Goal: Information Seeking & Learning: Understand process/instructions

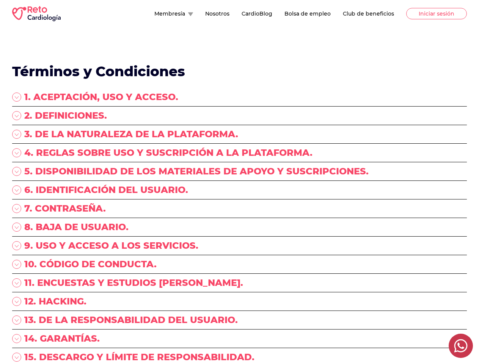
click at [239, 182] on div "5. DISPONIBILIDAD DE LOS MATERIALES DE APOYO Y SUSCRIPCIONES." at bounding box center [239, 174] width 454 height 19
click at [154, 14] on button "Membresía" at bounding box center [173, 14] width 39 height 8
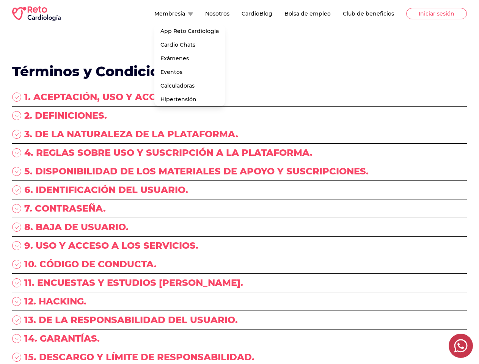
click at [239, 99] on div "1. ACEPTACIÓN, USO Y ACCESO." at bounding box center [239, 99] width 454 height 16
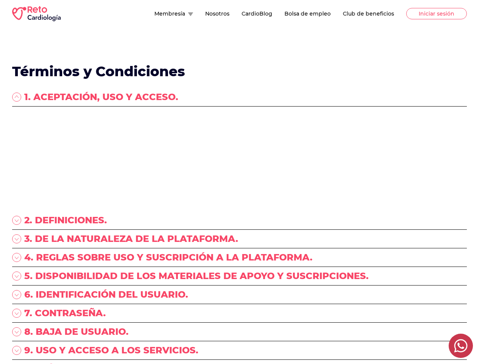
click at [239, 117] on p "“RETO ENARM, S.A. DE C.V.”, (en lo sucesivo “RETO Cardiología”) con Registro Fe…" at bounding box center [239, 125] width 454 height 30
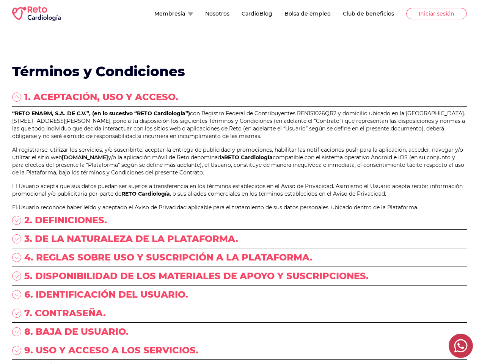
click at [239, 136] on p "“RETO ENARM, S.A. DE C.V.”, (en lo sucesivo “RETO Cardiología”) con Registro Fe…" at bounding box center [239, 125] width 454 height 30
click at [239, 140] on p "“RETO ENARM, S.A. DE C.V.”, (en lo sucesivo “RETO Cardiología”) con Registro Fe…" at bounding box center [239, 125] width 454 height 30
click at [108, 161] on link "[DOMAIN_NAME]" at bounding box center [85, 157] width 46 height 7
click at [239, 176] on p "Al registrarse, utilizar los servicios, y/o suscribirte, aceptar la entrega de …" at bounding box center [239, 161] width 454 height 30
click at [239, 210] on div "“RETO ENARM, S.A. DE C.V.”, (en lo sucesivo “RETO Cardiología”) con Registro Fe…" at bounding box center [239, 161] width 454 height 102
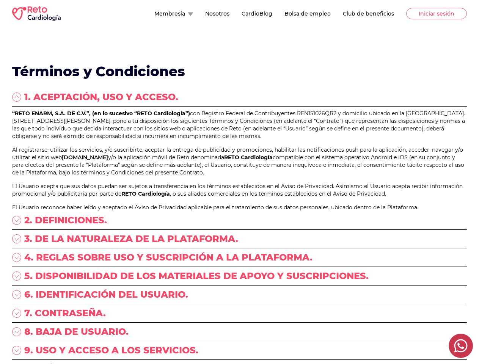
click at [239, 197] on p "El Usuario acepta que sus datos puedan ser sujetos a transferencia en los térmi…" at bounding box center [239, 189] width 454 height 15
